Goal: Task Accomplishment & Management: Manage account settings

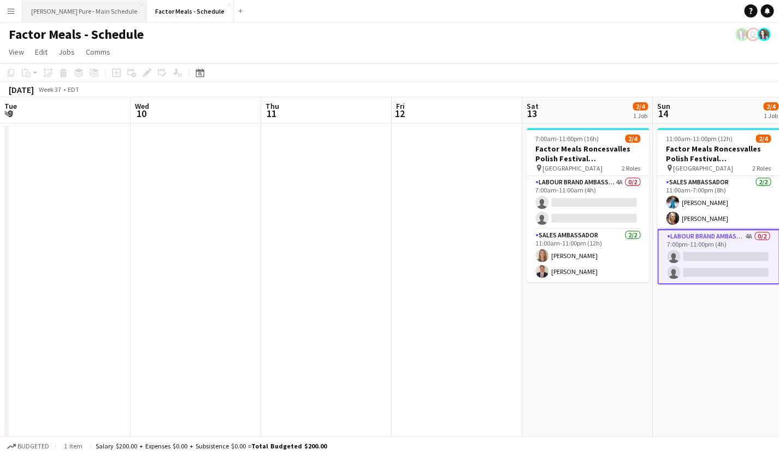
scroll to position [0, 309]
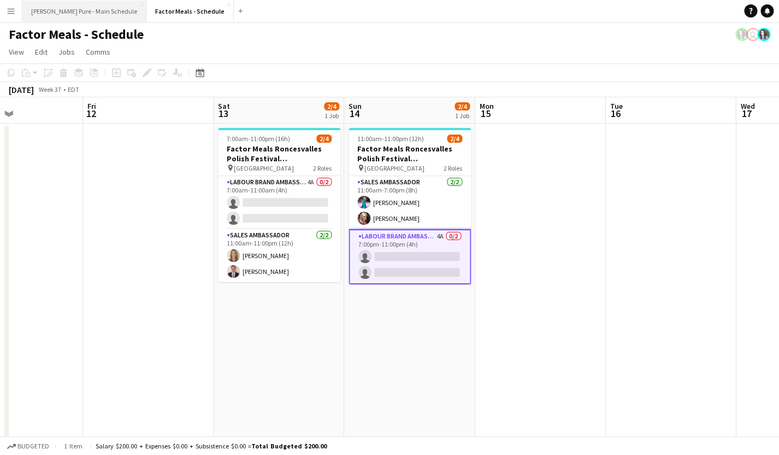
click at [62, 14] on button "[PERSON_NAME] Pure - Main Schedule Close" at bounding box center [84, 11] width 124 height 21
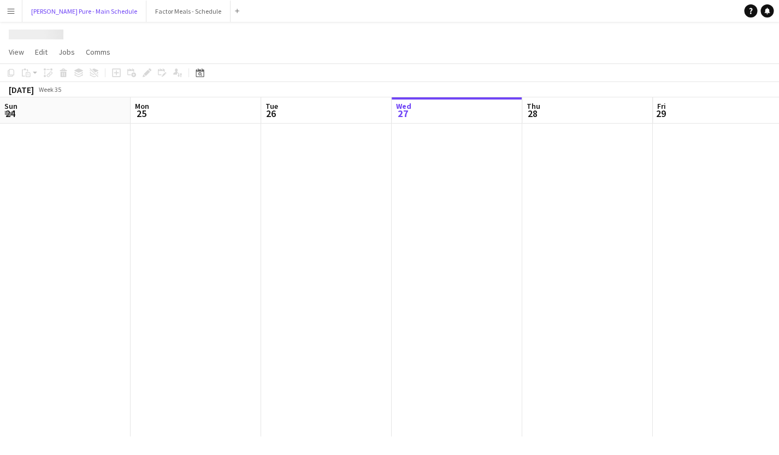
scroll to position [0, 261]
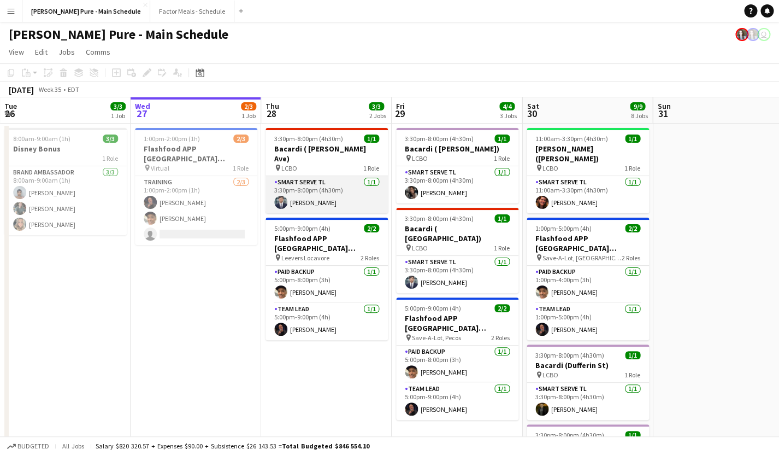
click at [301, 178] on app-card-role "Smart Serve TL [DATE] 3:30pm-8:00pm (4h30m) [PERSON_NAME]" at bounding box center [327, 194] width 122 height 37
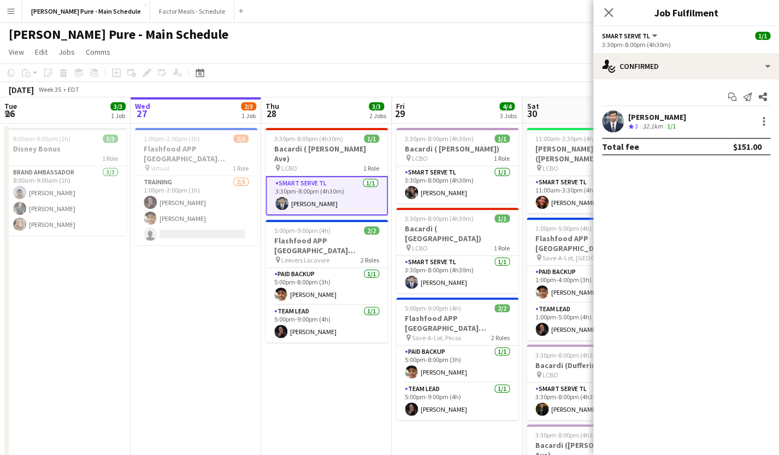
click at [635, 116] on div "[PERSON_NAME]" at bounding box center [657, 117] width 58 height 10
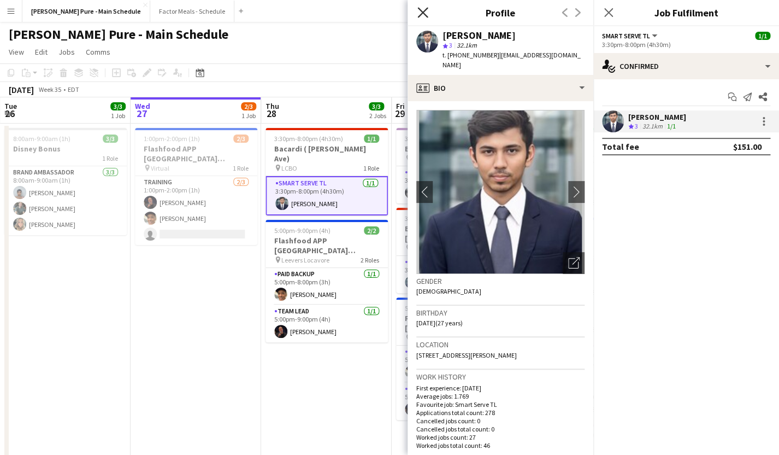
click at [422, 10] on icon "Close pop-in" at bounding box center [422, 12] width 10 height 10
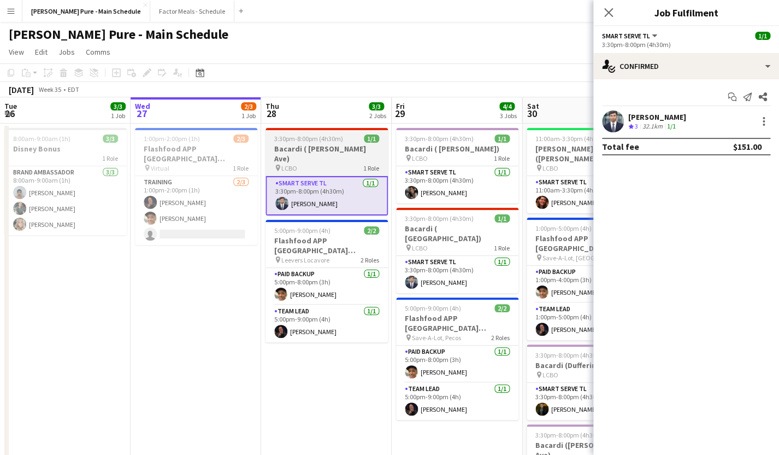
click at [289, 139] on span "3:30pm-8:00pm (4h30m)" at bounding box center [308, 138] width 69 height 8
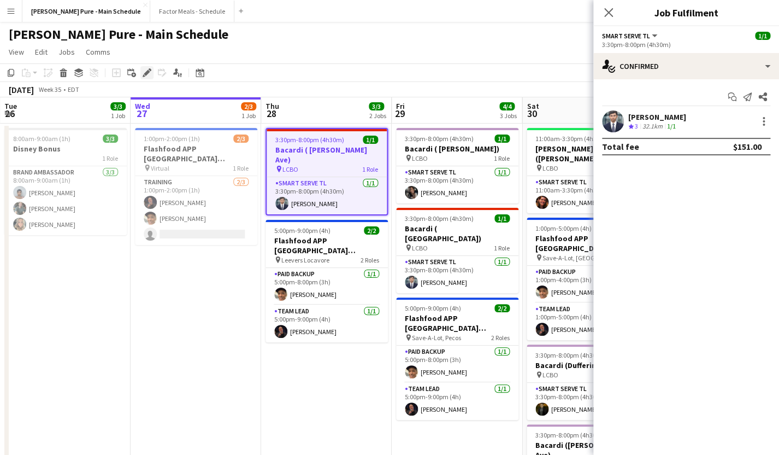
click at [146, 73] on icon at bounding box center [147, 73] width 6 height 6
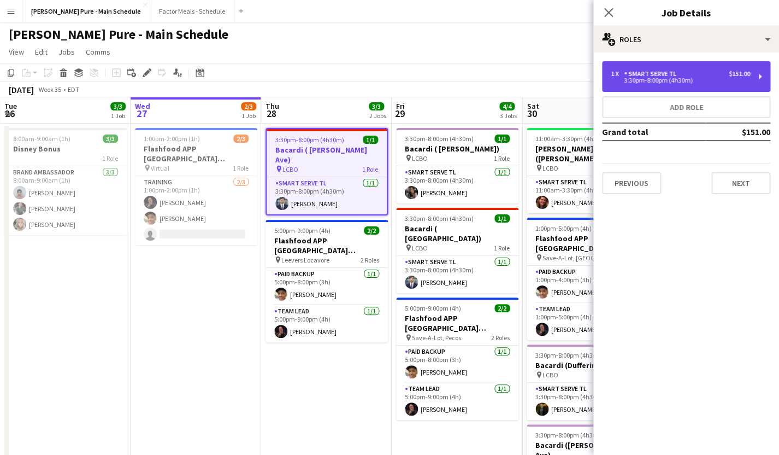
click at [653, 74] on div "Smart Serve TL" at bounding box center [652, 74] width 57 height 8
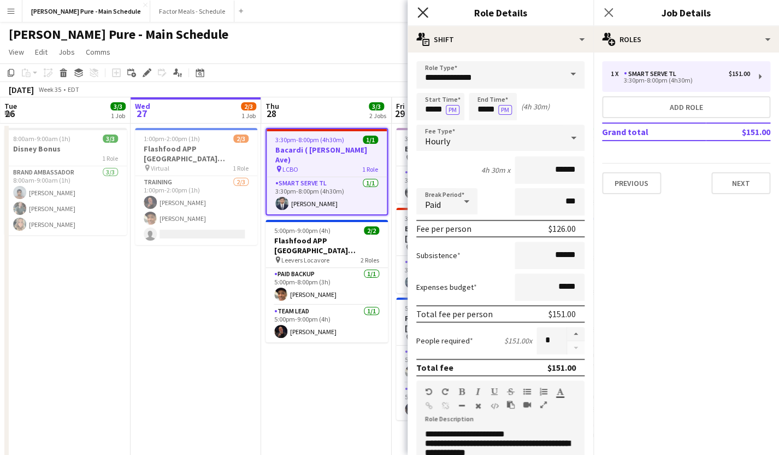
click at [422, 13] on icon at bounding box center [422, 12] width 10 height 10
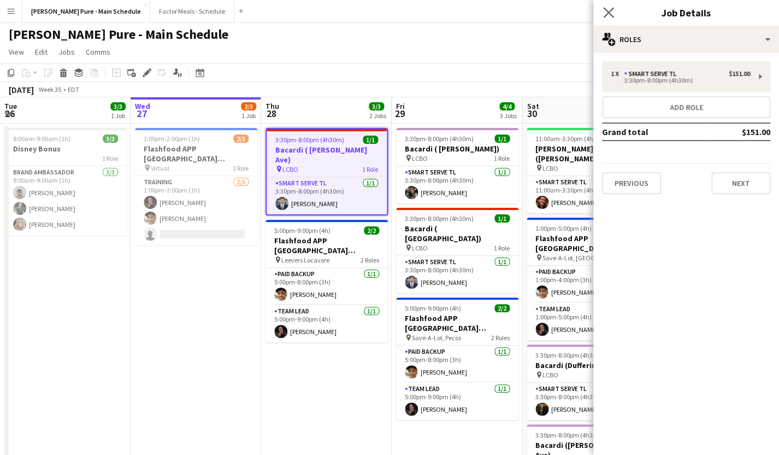
click at [614, 12] on app-icon "Close pop-in" at bounding box center [609, 13] width 16 height 16
